Goal: Find specific page/section: Find specific page/section

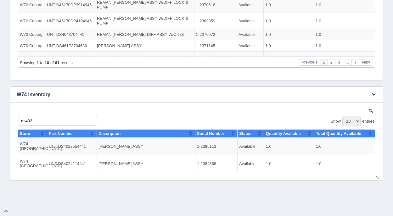
click at [38, 120] on input "ds402" at bounding box center [58, 121] width 79 height 10
type input "d"
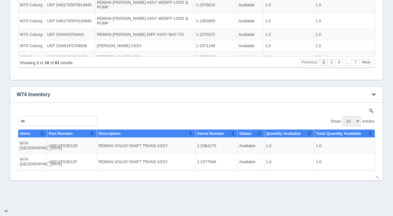
type input "r"
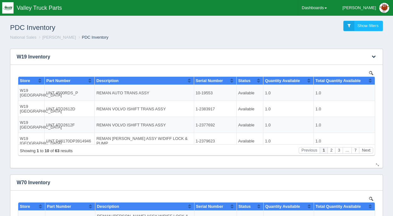
type input "rs402"
click at [370, 71] on img at bounding box center [371, 73] width 4 height 4
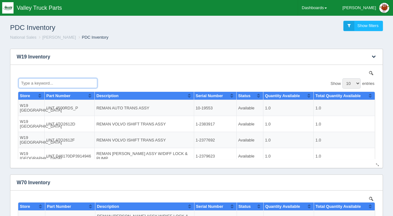
click at [59, 82] on input "Type a keyword..." at bounding box center [58, 83] width 79 height 10
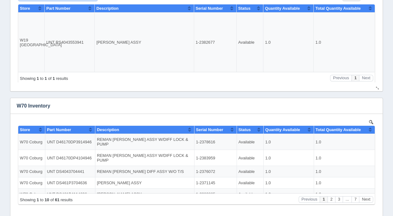
scroll to position [94, 0]
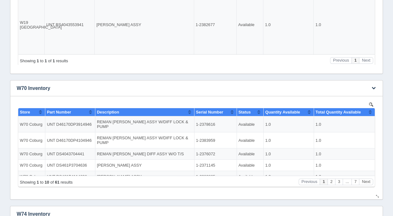
type input "rs4"
click at [371, 104] on img at bounding box center [371, 104] width 4 height 4
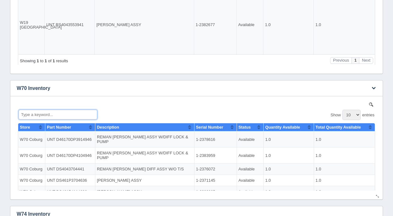
click at [37, 115] on input "Type a keyword..." at bounding box center [58, 115] width 79 height 10
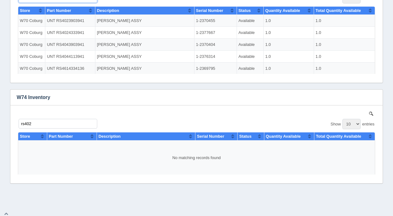
scroll to position [214, 0]
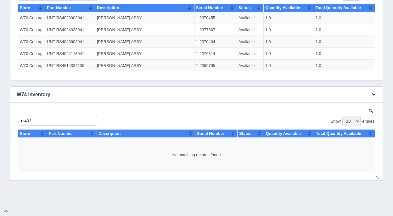
type input "rs"
click at [33, 119] on input "rs402" at bounding box center [58, 121] width 79 height 10
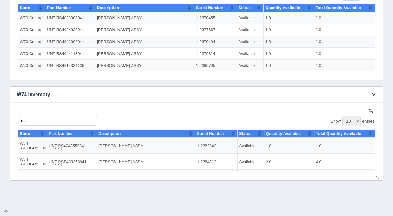
type input "r"
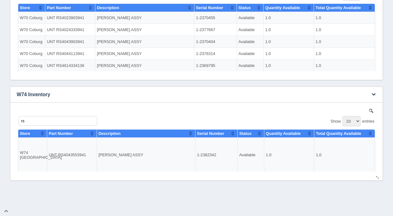
type input "r"
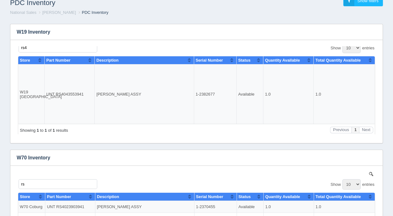
scroll to position [0, 0]
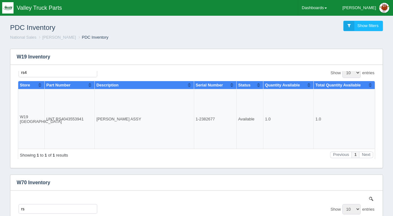
type input "ds402"
